Goal: Task Accomplishment & Management: Use online tool/utility

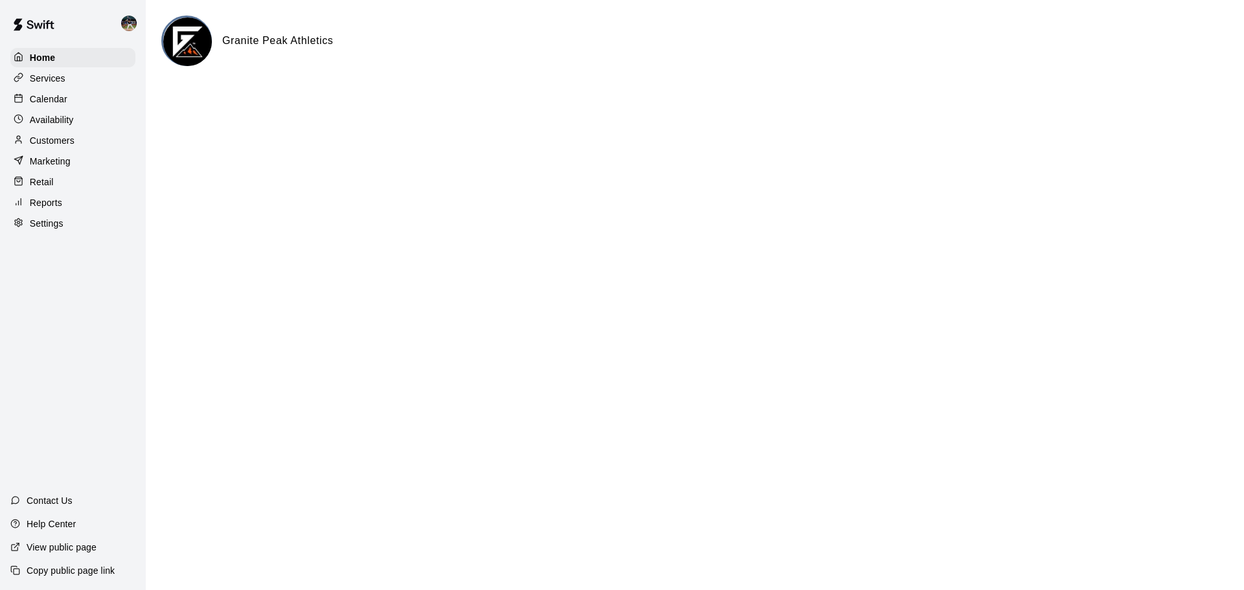
click at [75, 102] on div "Calendar" at bounding box center [72, 98] width 125 height 19
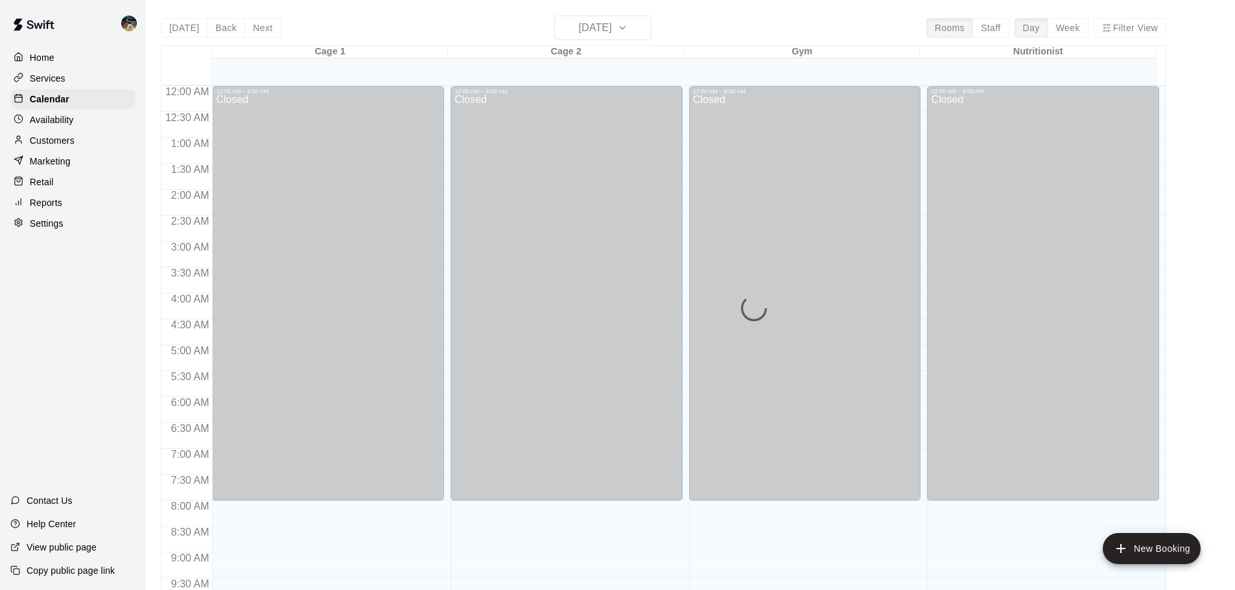
scroll to position [512, 0]
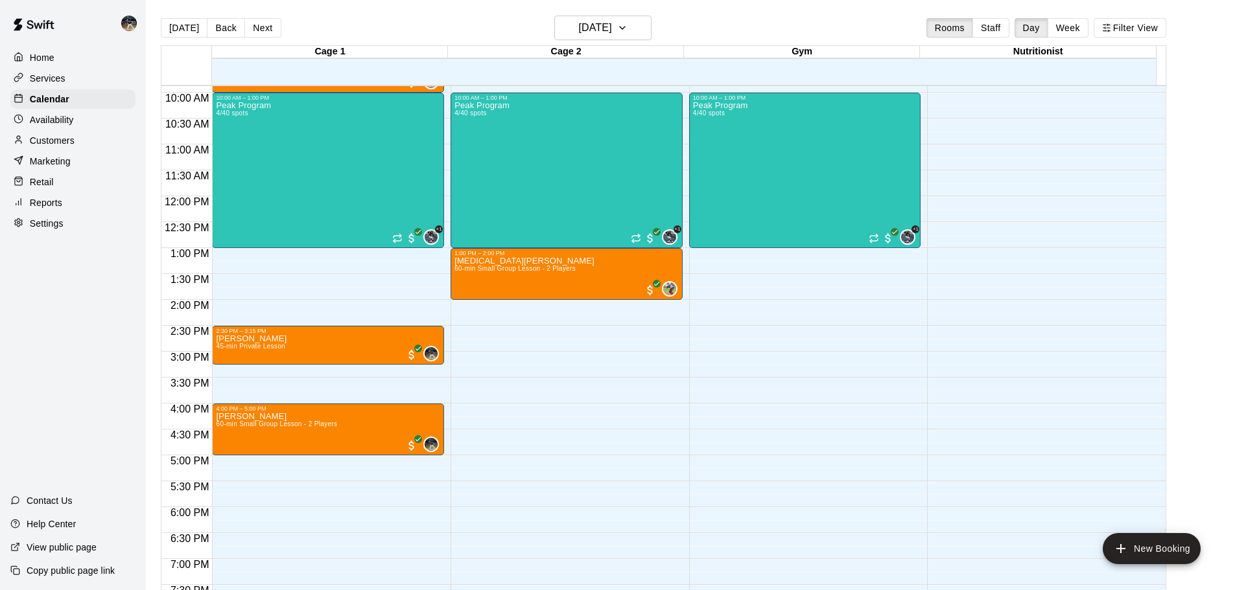
click at [84, 213] on div "Reports" at bounding box center [72, 202] width 125 height 19
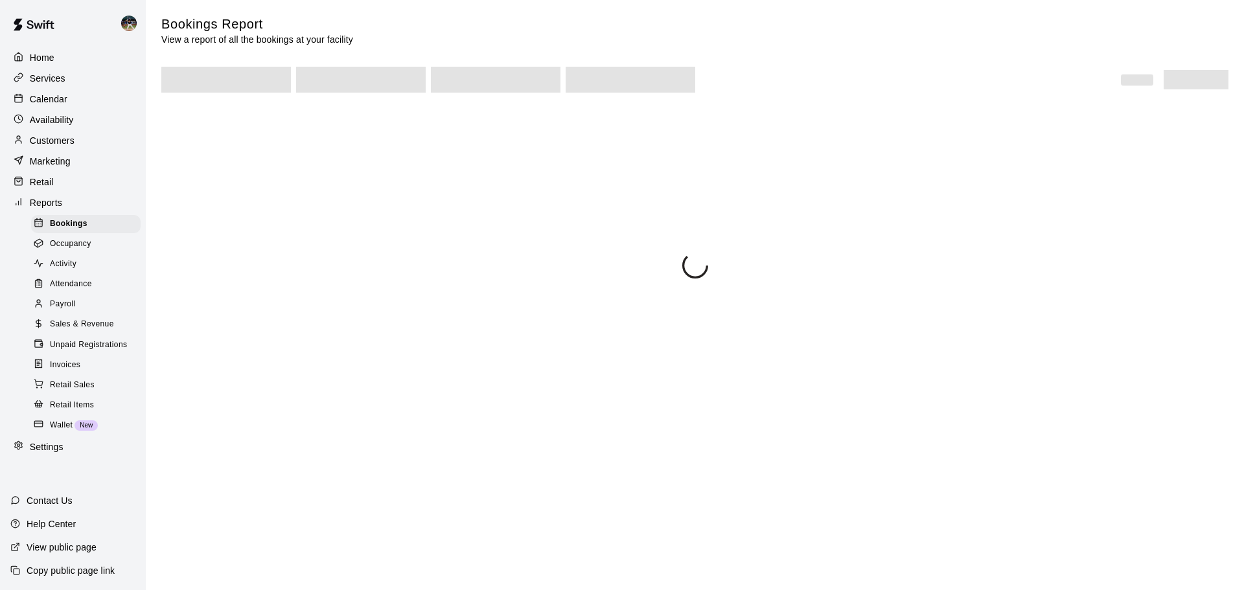
click at [90, 331] on span "Sales & Revenue" at bounding box center [82, 324] width 64 height 13
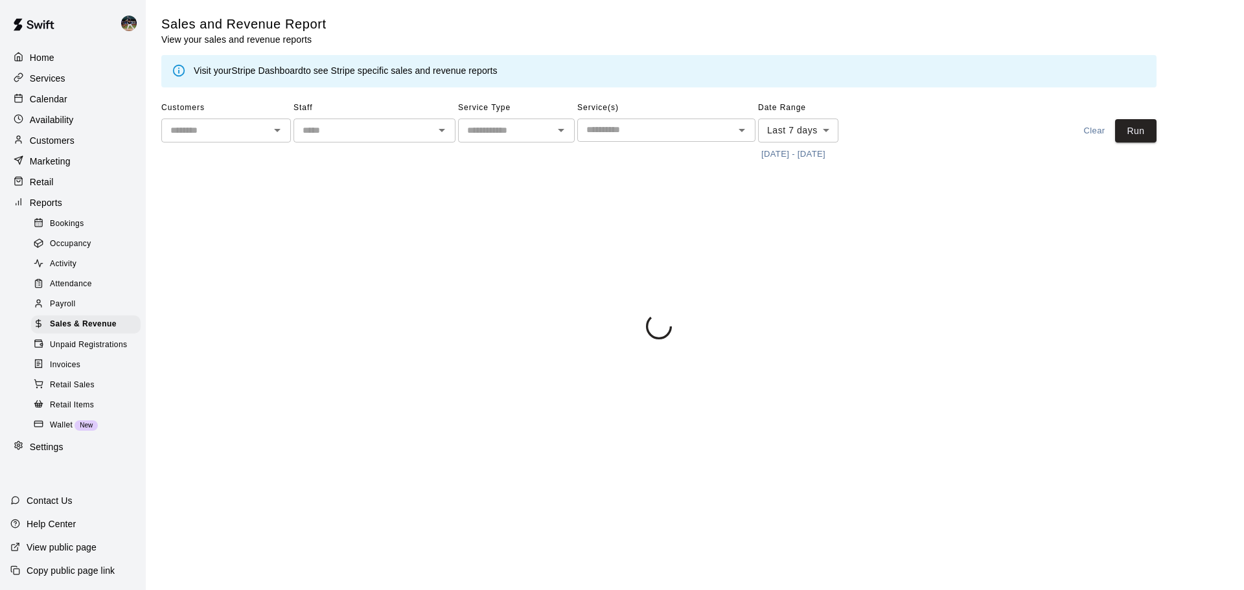
click at [795, 155] on button "[DATE] - [DATE]" at bounding box center [793, 155] width 71 height 20
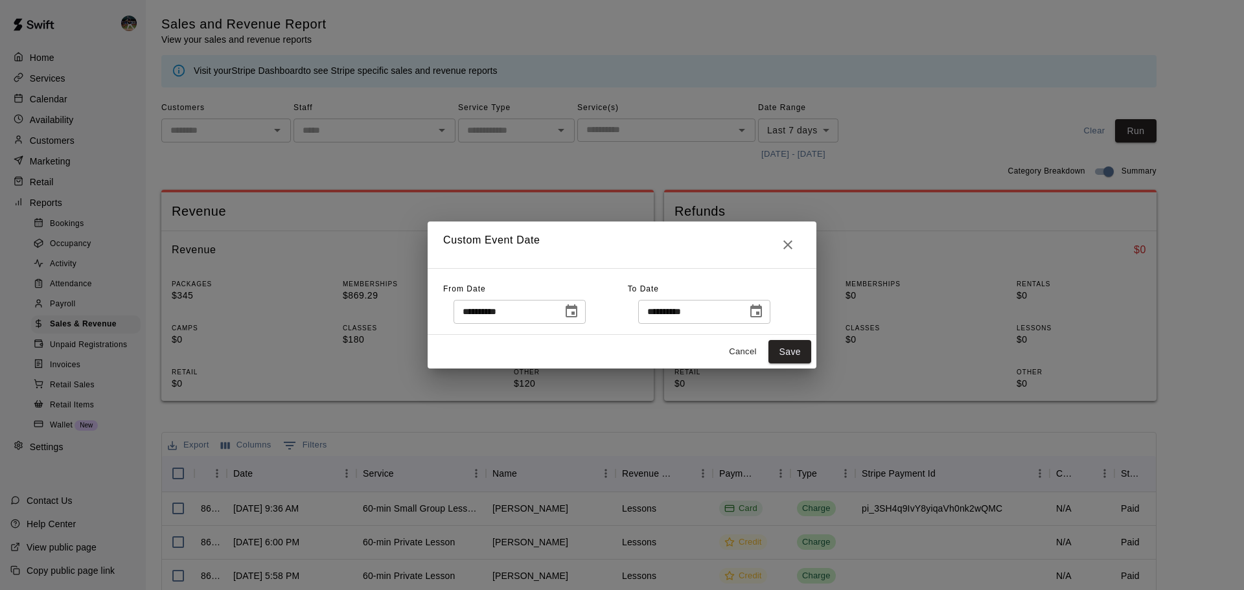
click at [579, 310] on icon "Choose date, selected date is Oct 4, 2025" at bounding box center [572, 312] width 16 height 16
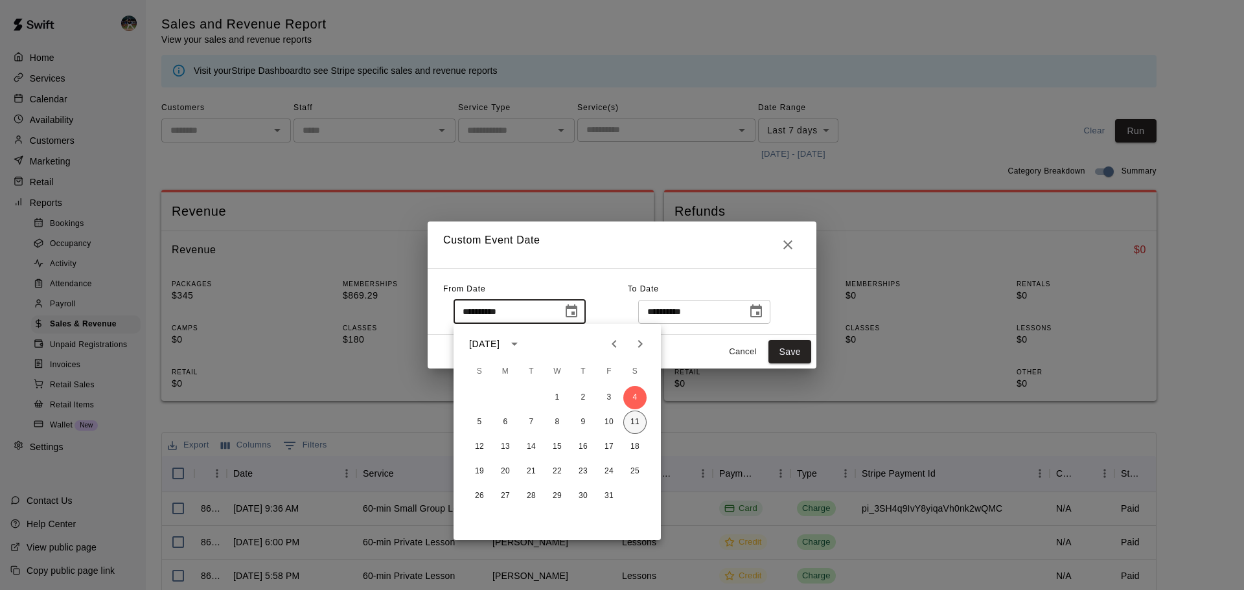
drag, startPoint x: 653, startPoint y: 422, endPoint x: 640, endPoint y: 425, distance: 13.4
click at [647, 423] on div "5 6 7 8 9 10 11" at bounding box center [557, 422] width 207 height 23
click at [640, 425] on button "11" at bounding box center [634, 422] width 23 height 23
type input "**********"
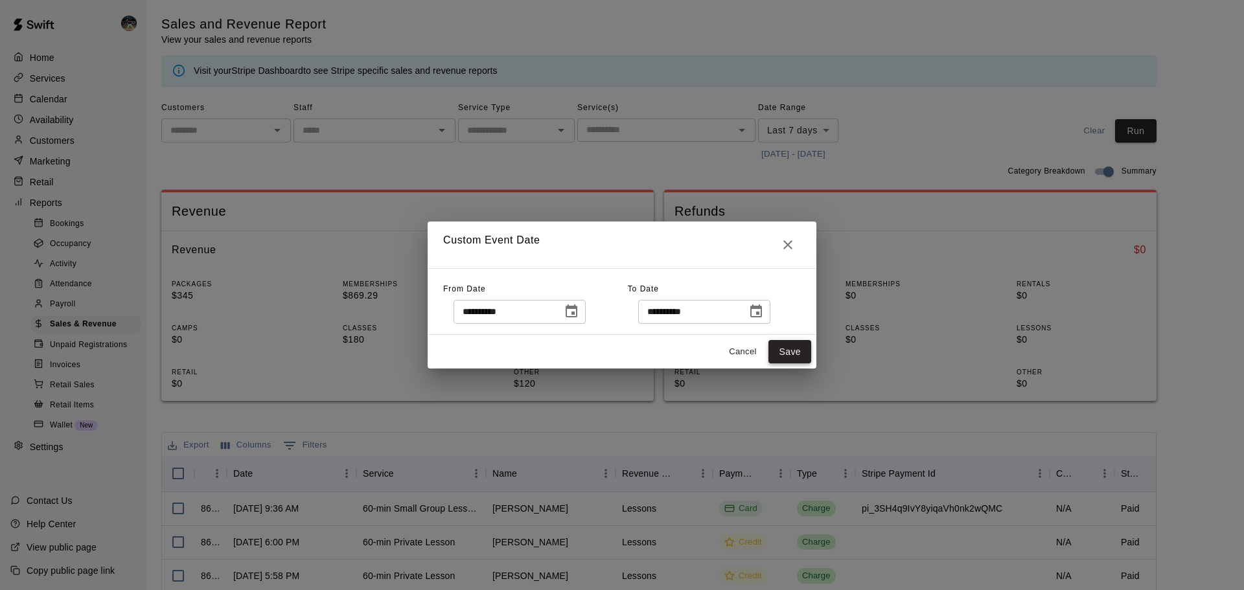
click at [800, 360] on button "Save" at bounding box center [790, 352] width 43 height 24
type input "******"
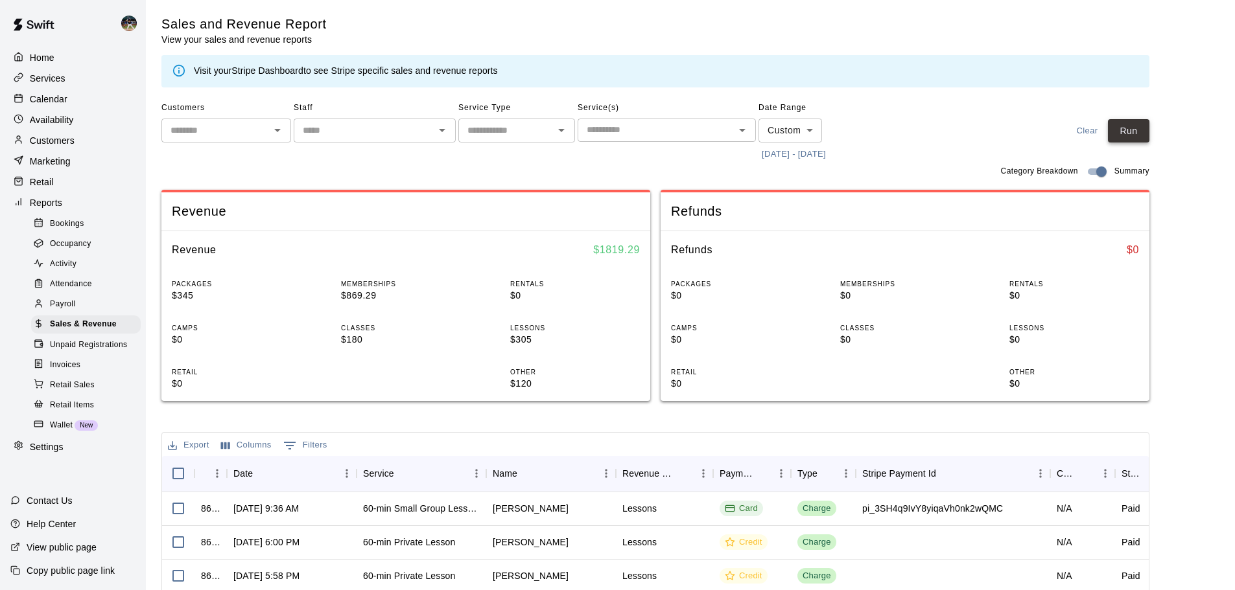
click at [1147, 134] on button "Run" at bounding box center [1128, 131] width 41 height 24
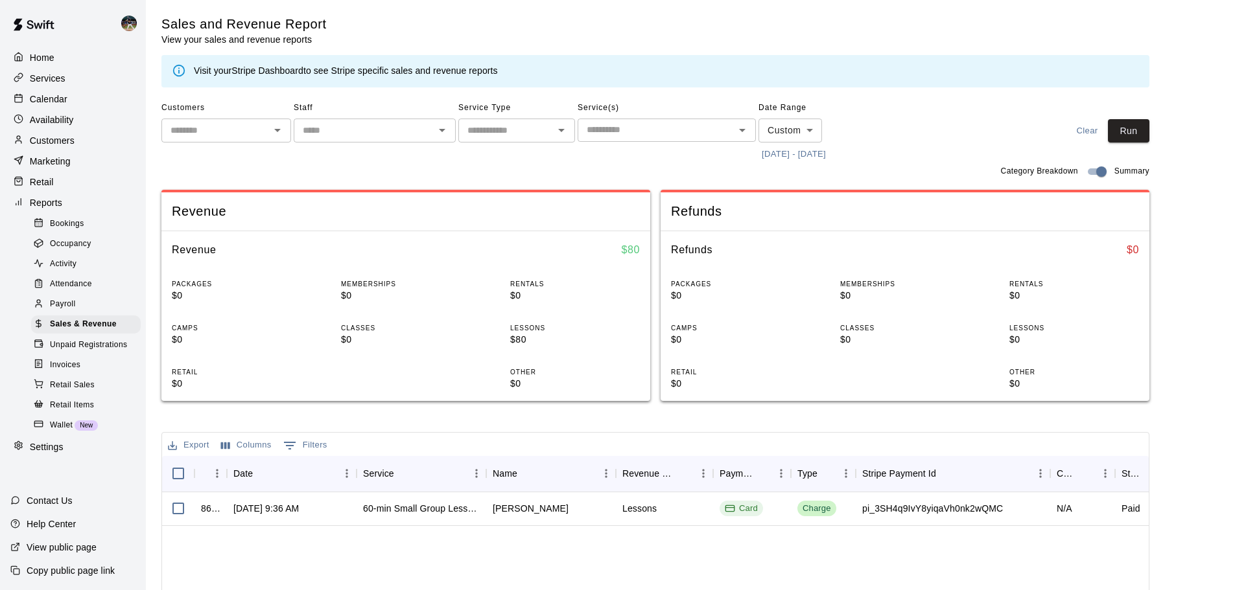
click at [85, 111] on div "Home Services Calendar Availability Customers Marketing Retail Reports Bookings…" at bounding box center [73, 253] width 146 height 412
click at [83, 103] on div "Calendar" at bounding box center [72, 98] width 125 height 19
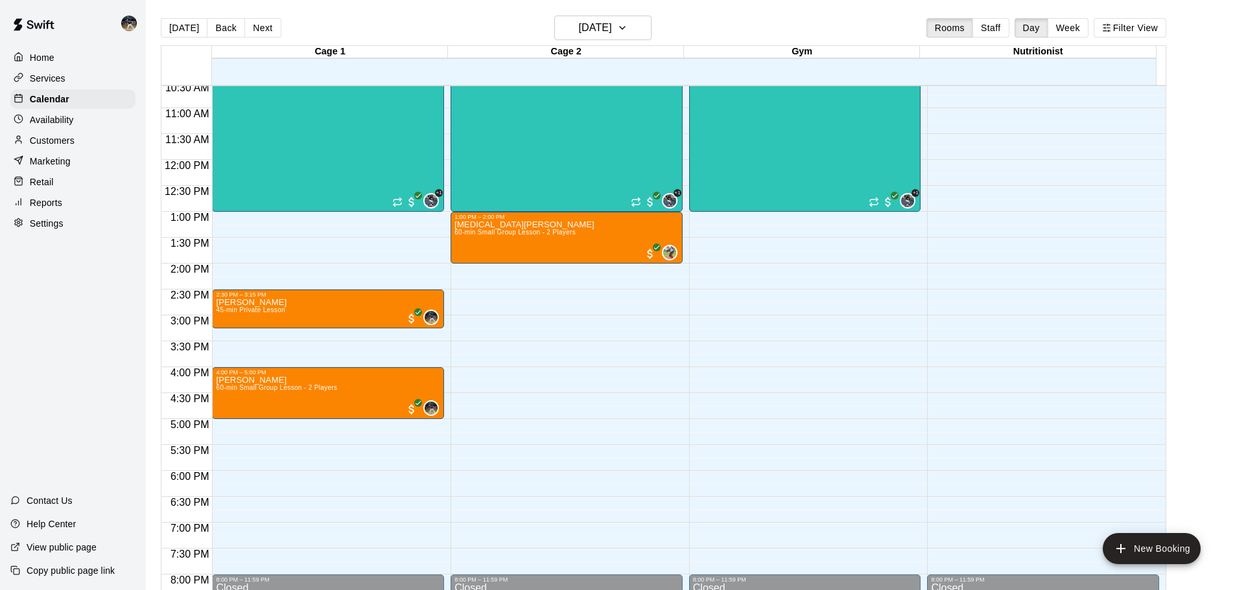
scroll to position [578, 0]
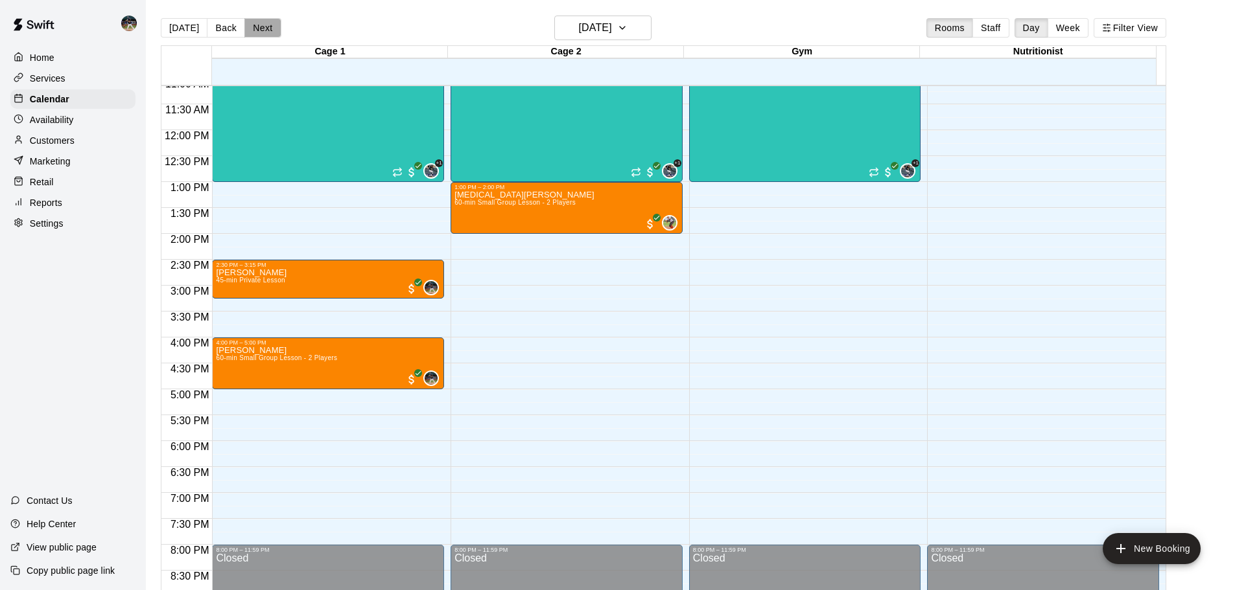
click at [257, 28] on button "Next" at bounding box center [262, 27] width 36 height 19
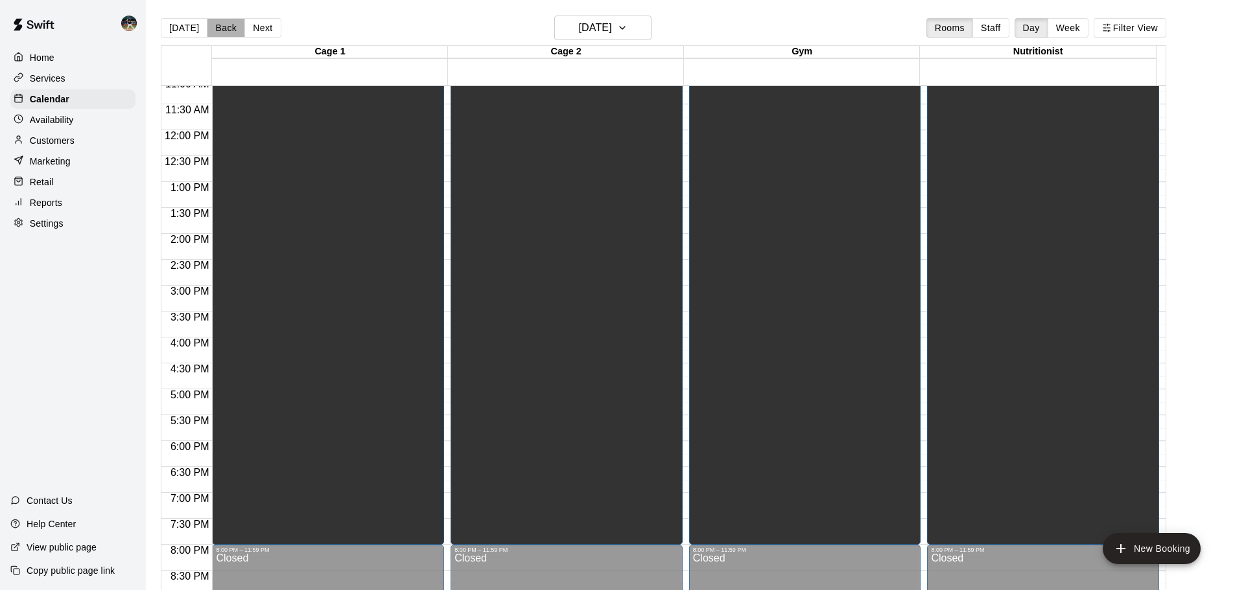
click at [220, 27] on button "Back" at bounding box center [226, 27] width 38 height 19
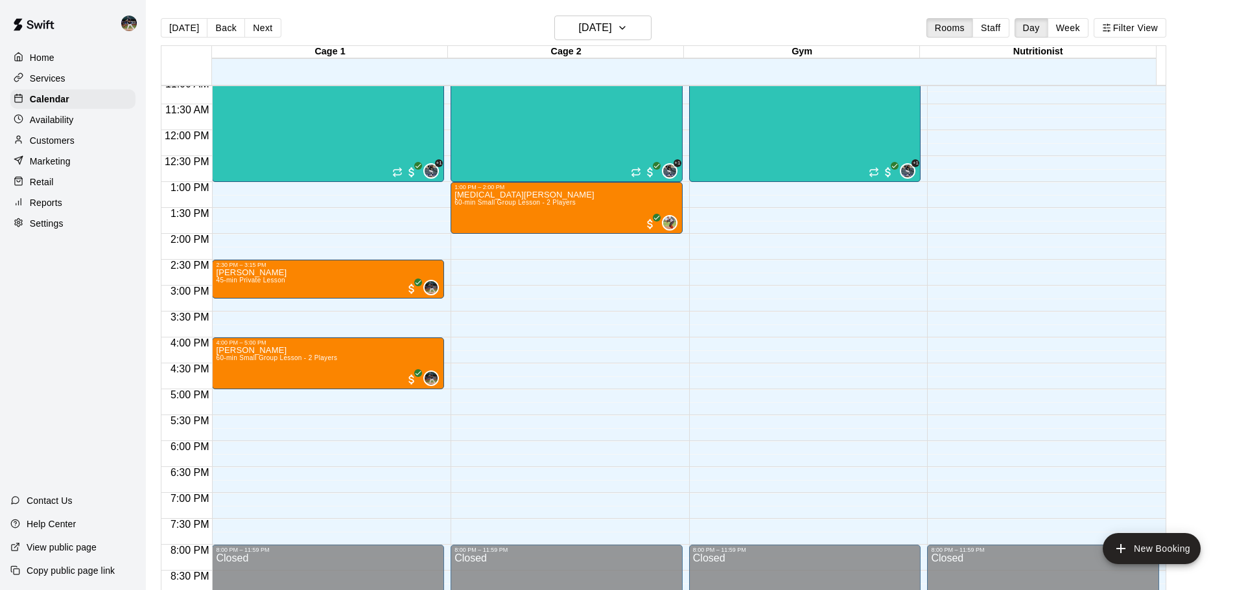
click at [95, 119] on div "Availability" at bounding box center [72, 119] width 125 height 19
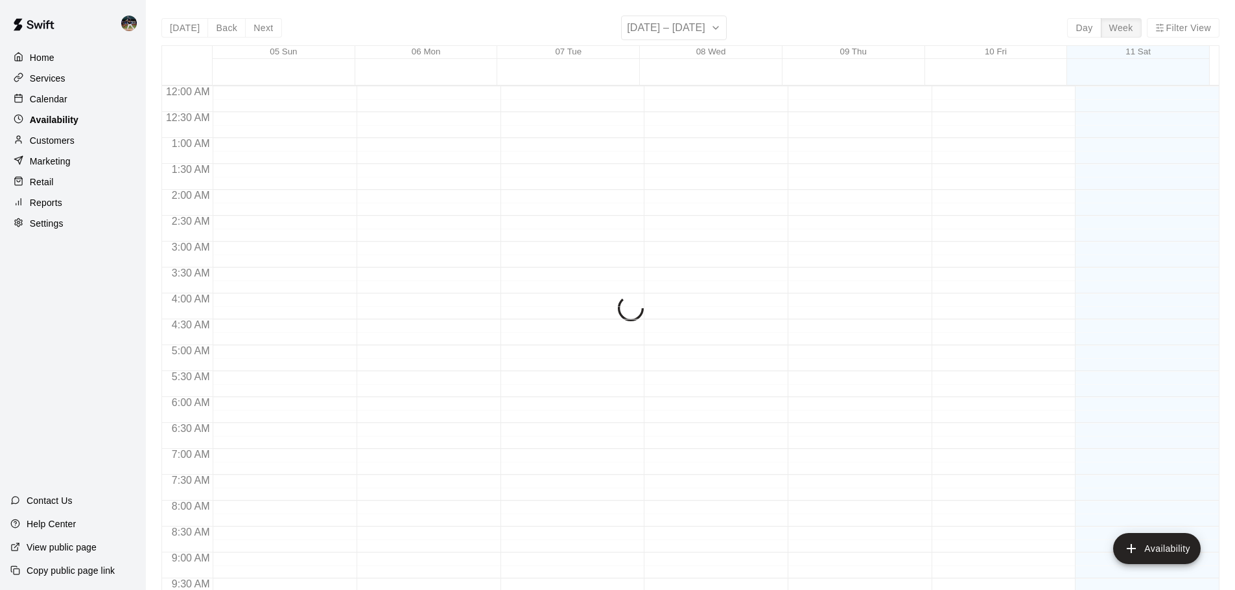
scroll to position [530, 0]
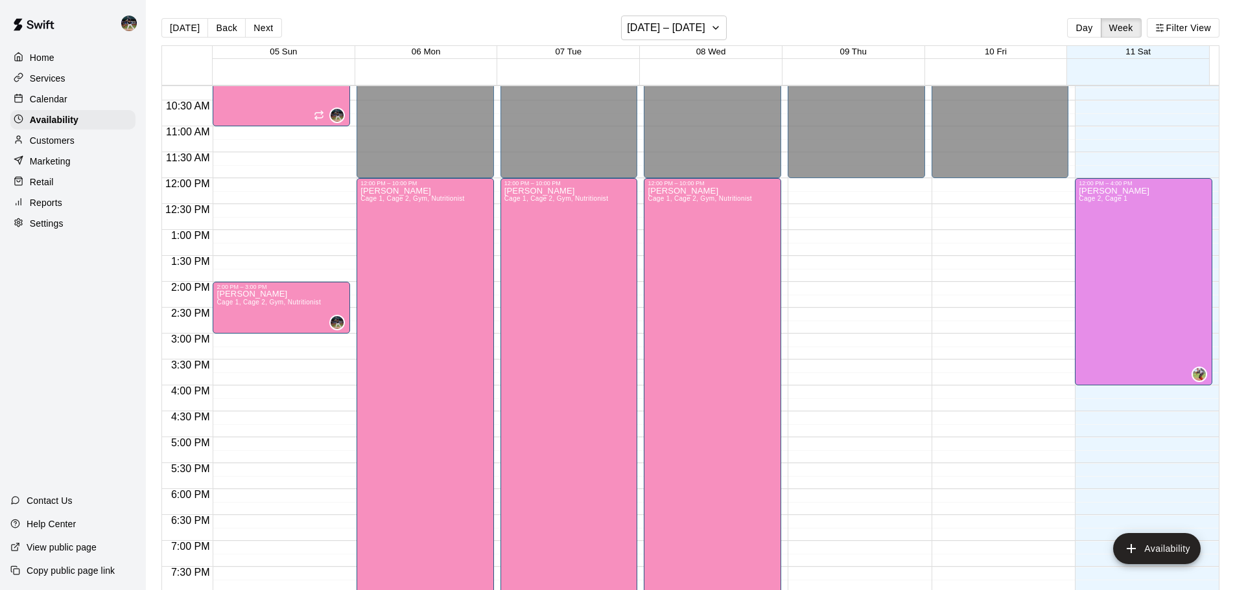
click at [100, 98] on div "Calendar" at bounding box center [72, 98] width 125 height 19
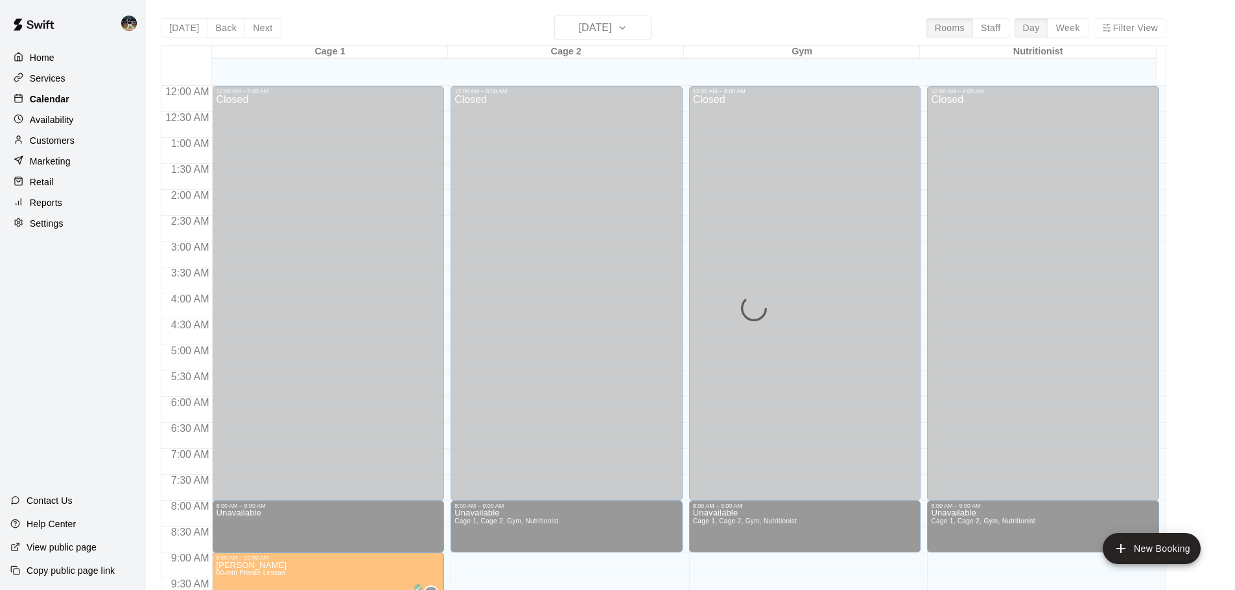
scroll to position [530, 0]
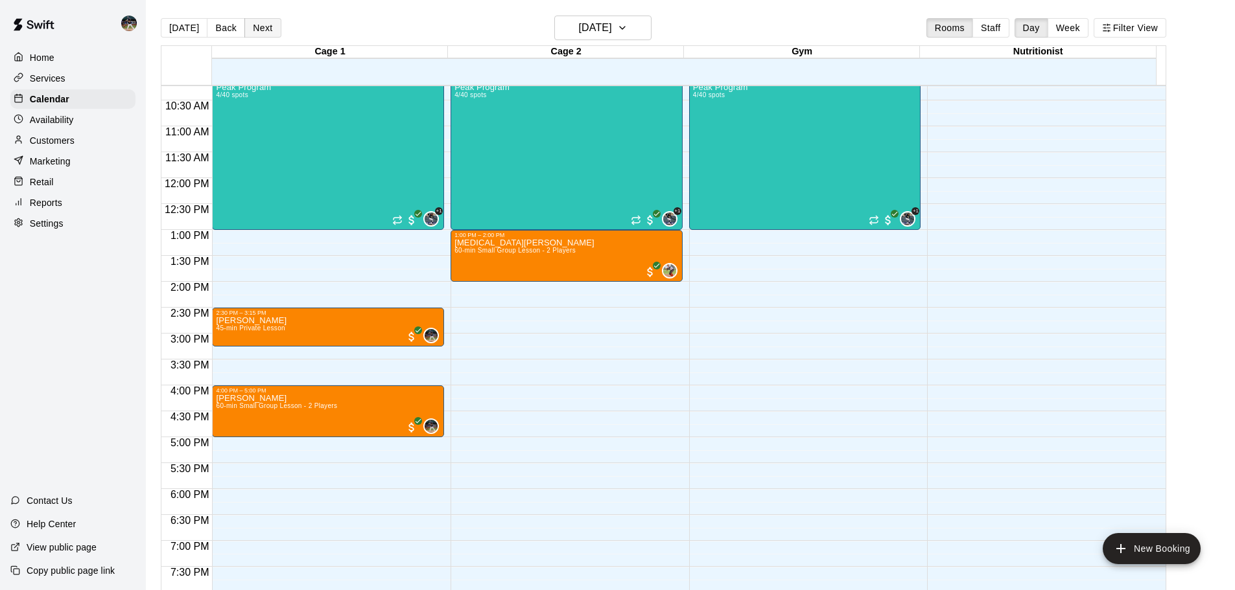
click at [275, 27] on button "Next" at bounding box center [262, 27] width 36 height 19
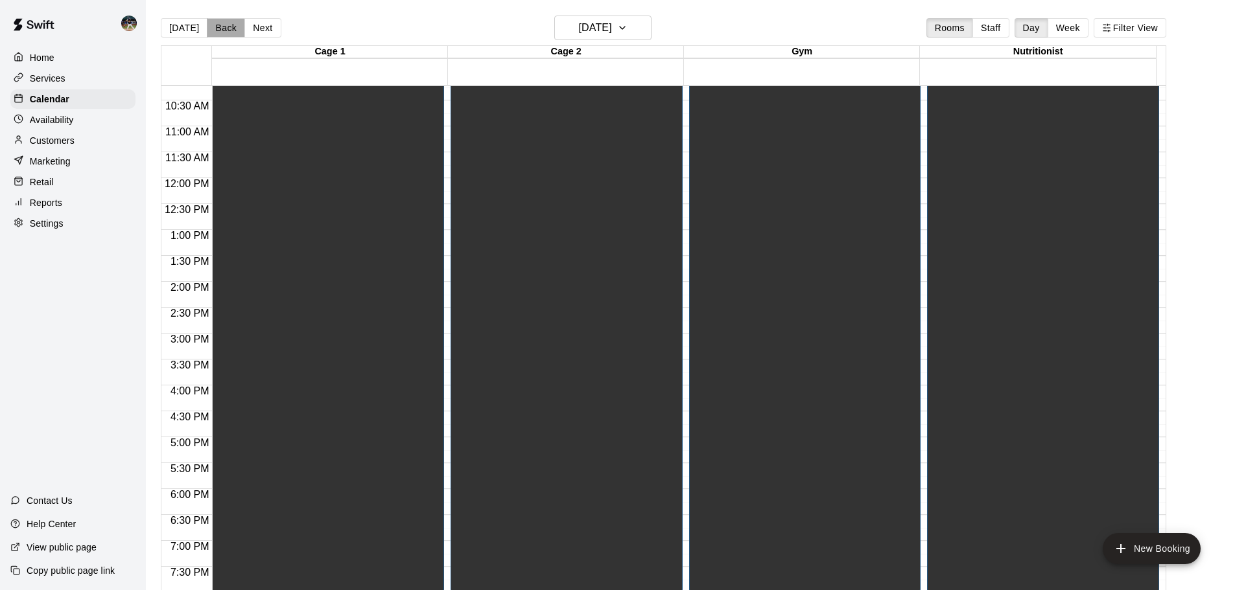
click at [220, 26] on button "Back" at bounding box center [226, 27] width 38 height 19
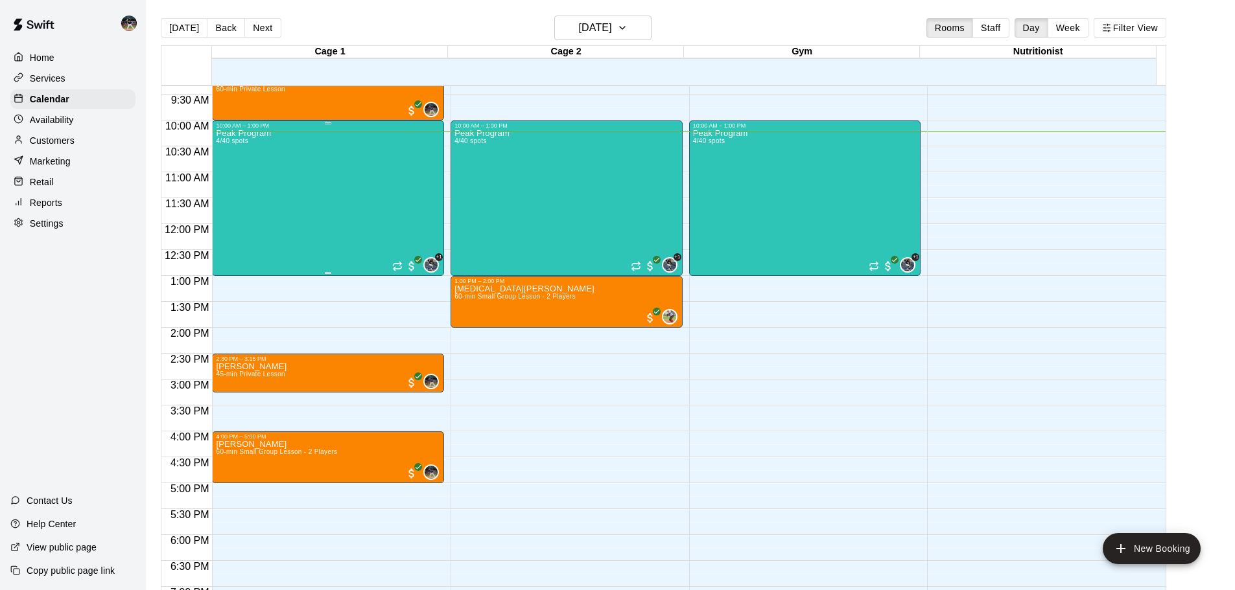
scroll to position [401, 0]
